Goal: Entertainment & Leisure: Consume media (video, audio)

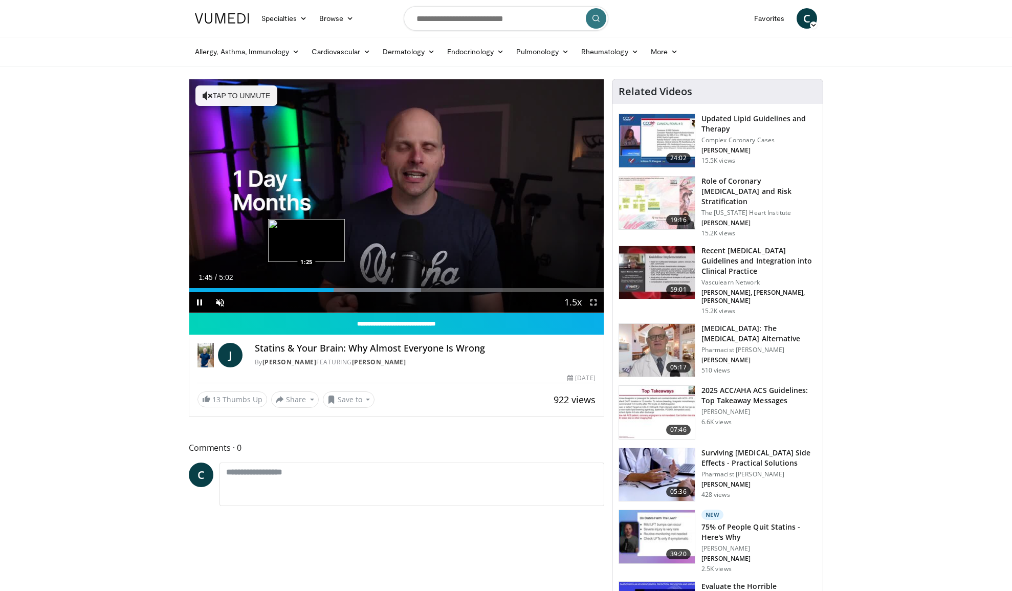
click at [306, 287] on div "Loaded : 56.00% 1:45 1:25" at bounding box center [396, 287] width 414 height 10
